Goal: Find specific page/section: Find specific page/section

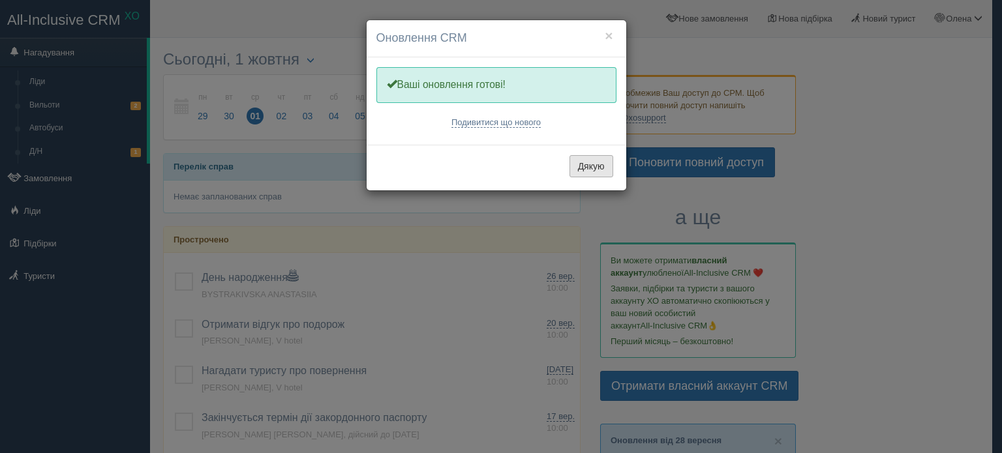
click at [605, 162] on button "Дякую" at bounding box center [591, 166] width 44 height 22
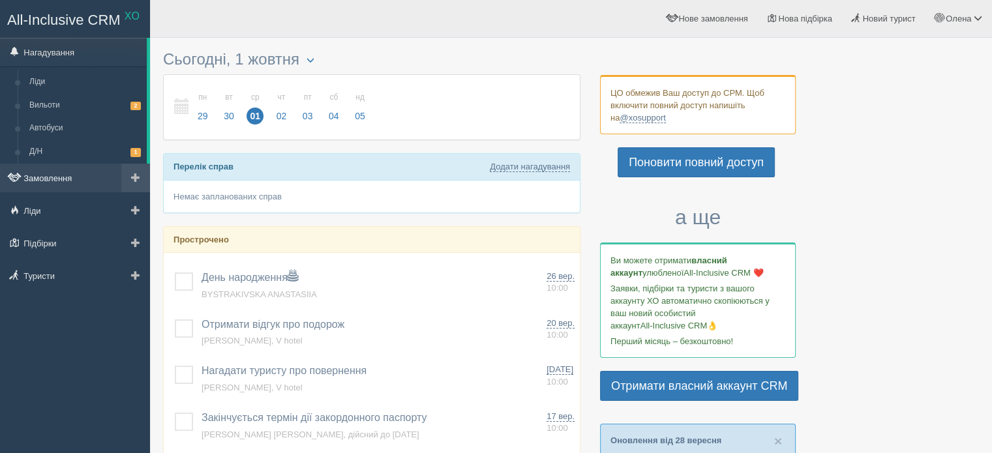
click at [40, 175] on link "Замовлення" at bounding box center [75, 178] width 150 height 29
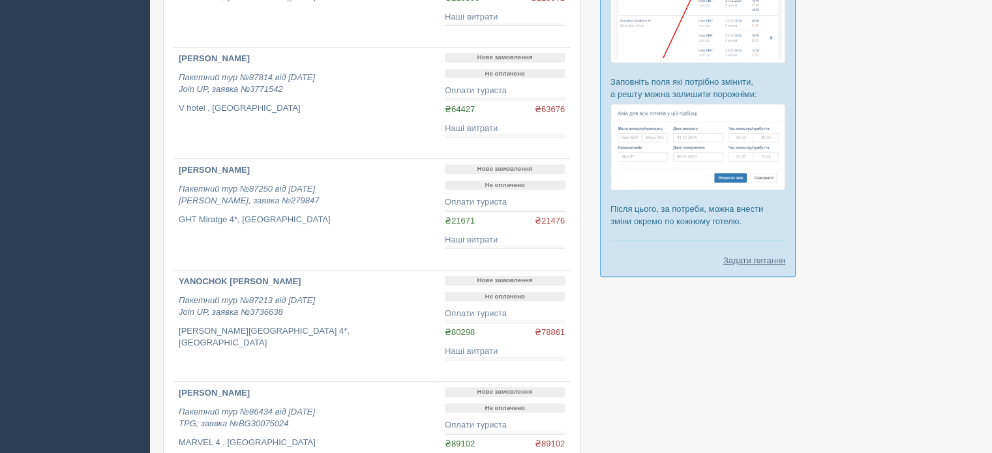
scroll to position [587, 0]
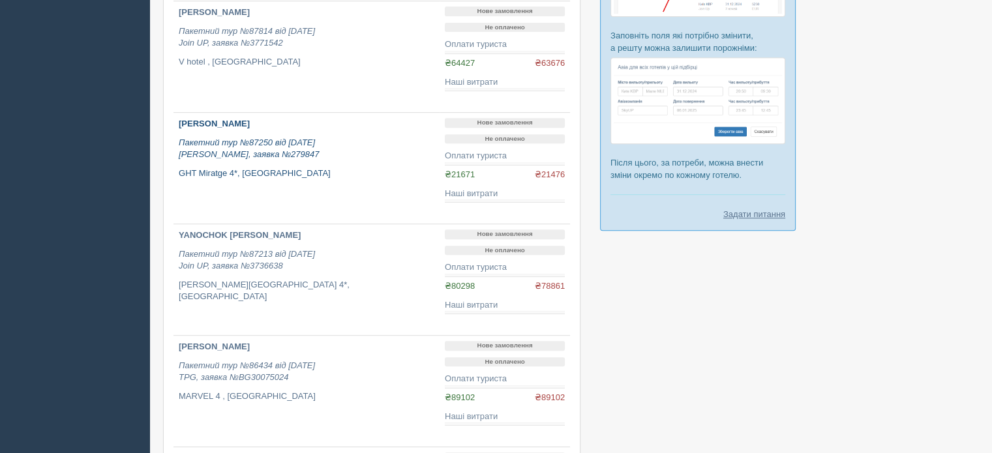
click at [354, 190] on link "[PERSON_NAME] Пакетний тур №87250 від [DATE] [PERSON_NAME], заявка №279847 GHT …" at bounding box center [307, 168] width 266 height 111
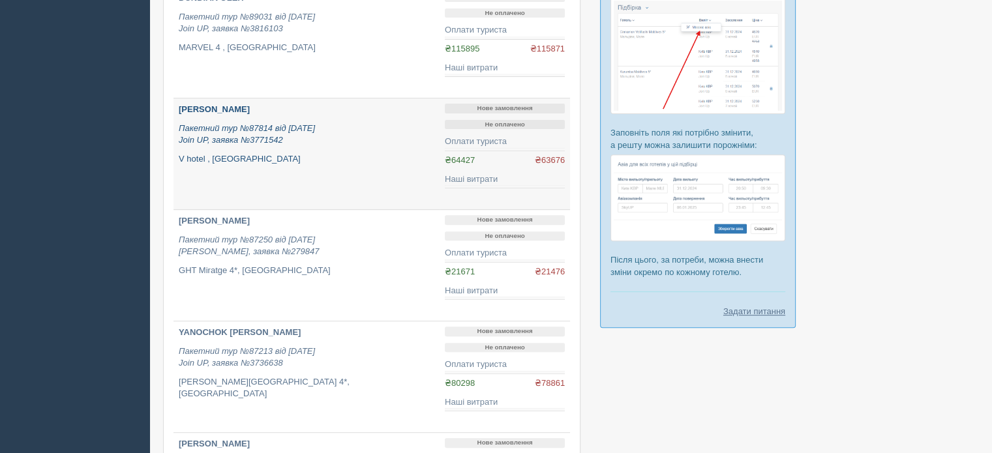
scroll to position [522, 0]
